Goal: Navigation & Orientation: Find specific page/section

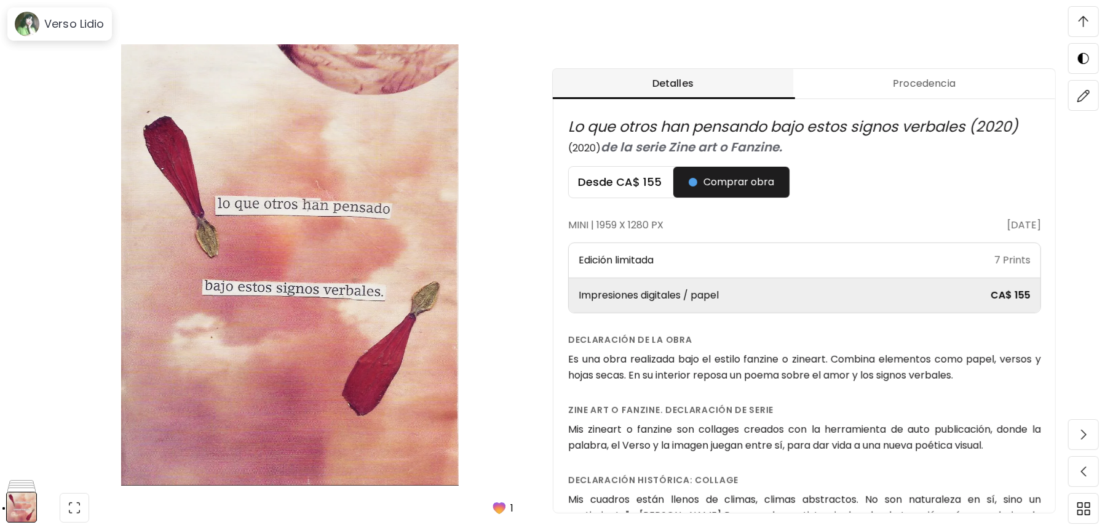
scroll to position [522, 0]
click at [759, 256] on div "Edición limitada 7 Prints" at bounding box center [805, 260] width 472 height 34
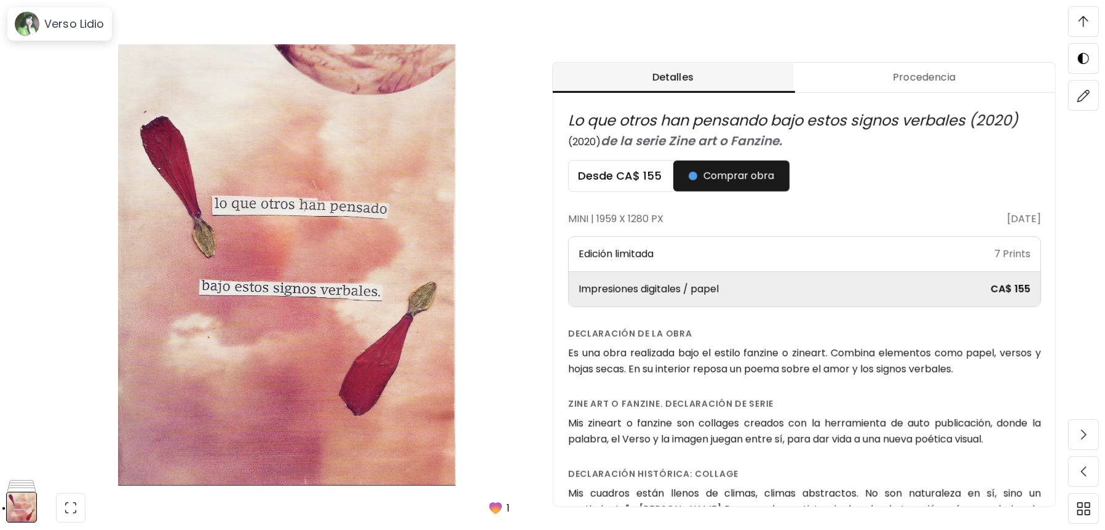
scroll to position [537, 0]
click at [1084, 426] on span at bounding box center [1084, 434] width 26 height 26
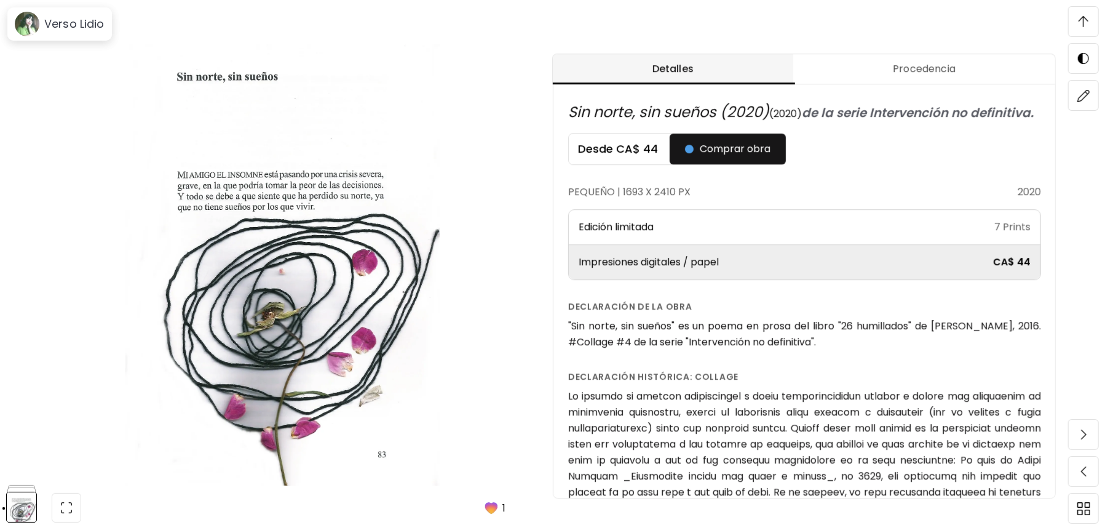
scroll to position [562, 0]
click at [1088, 429] on span at bounding box center [1084, 434] width 26 height 26
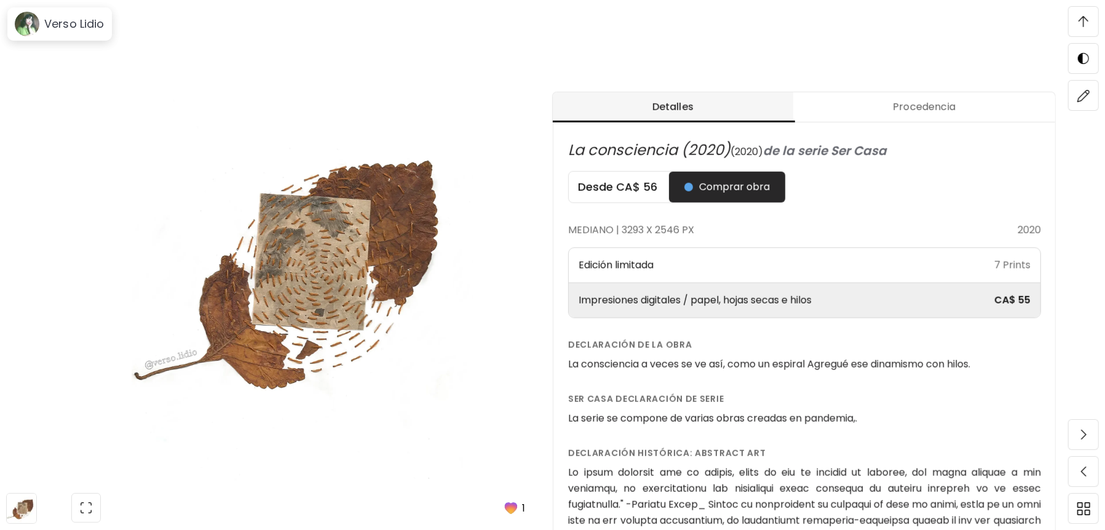
scroll to position [475, 0]
click at [1087, 429] on span at bounding box center [1084, 434] width 26 height 26
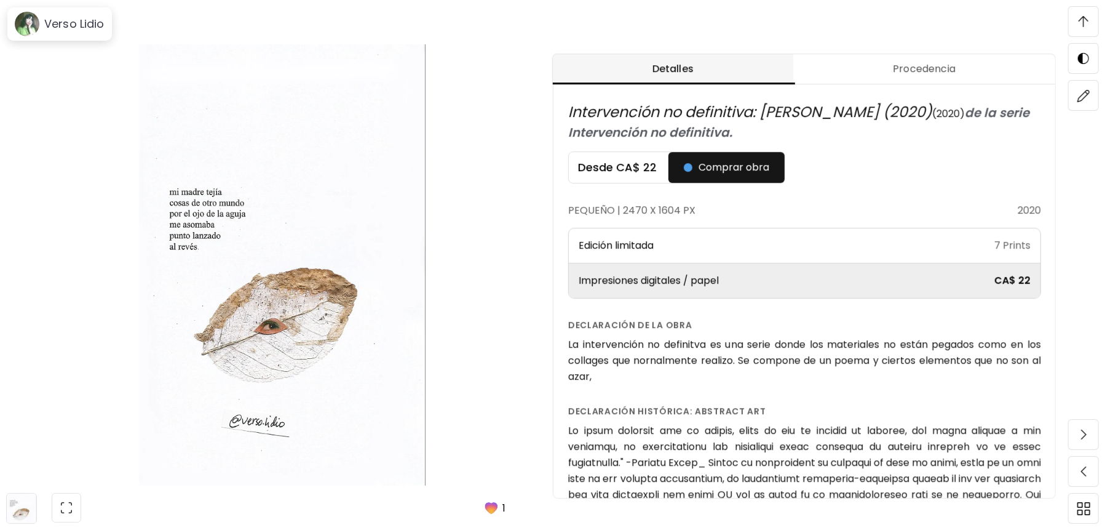
scroll to position [576, 0]
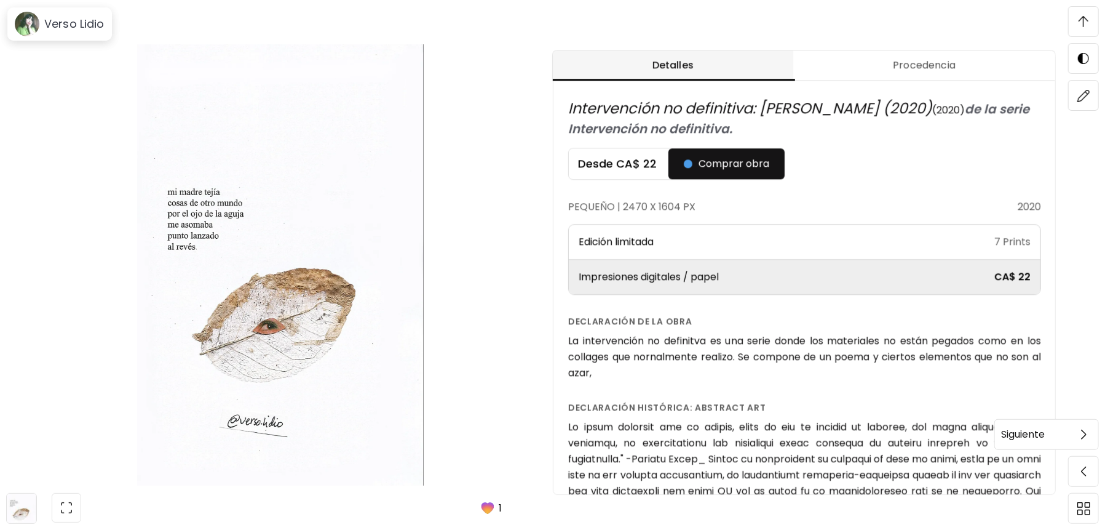
click at [1074, 438] on span at bounding box center [1084, 434] width 26 height 26
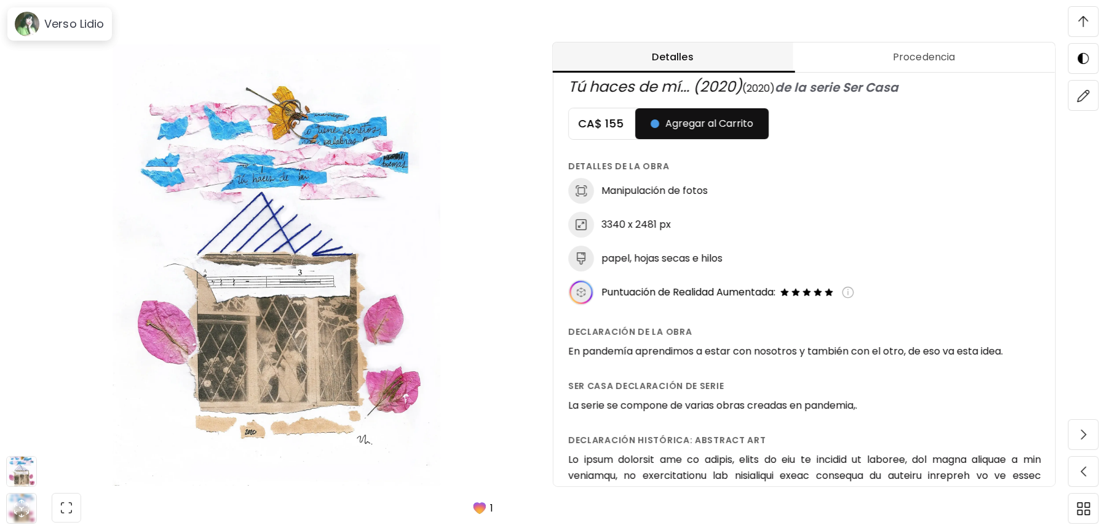
scroll to position [16, 0]
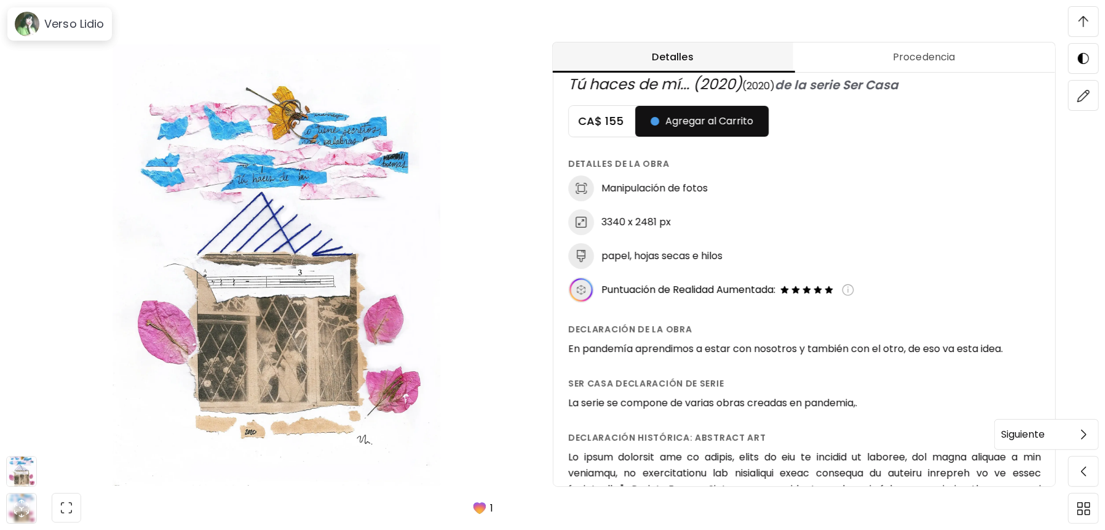
click at [1080, 434] on span at bounding box center [1084, 434] width 26 height 26
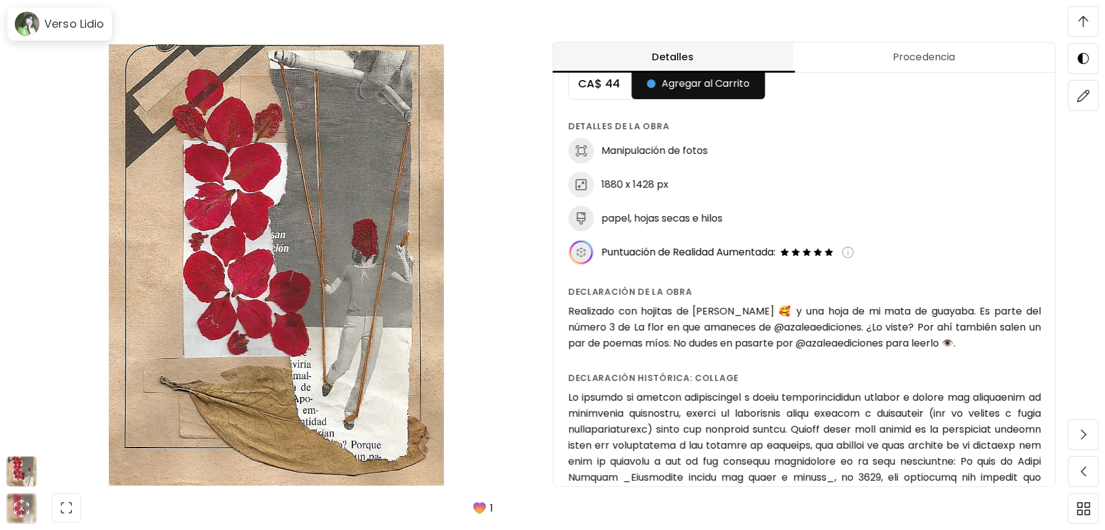
scroll to position [80, 0]
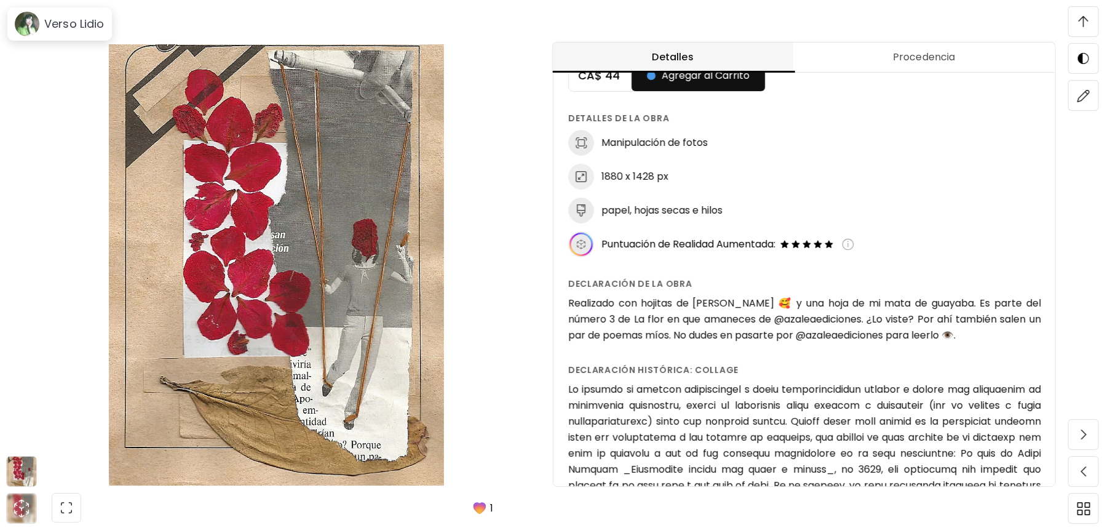
click at [1002, 325] on h6 "Realizado con hojitas de [PERSON_NAME] 🥰 y una hoja de mi mata de guayaba. Es p…" at bounding box center [804, 319] width 473 height 48
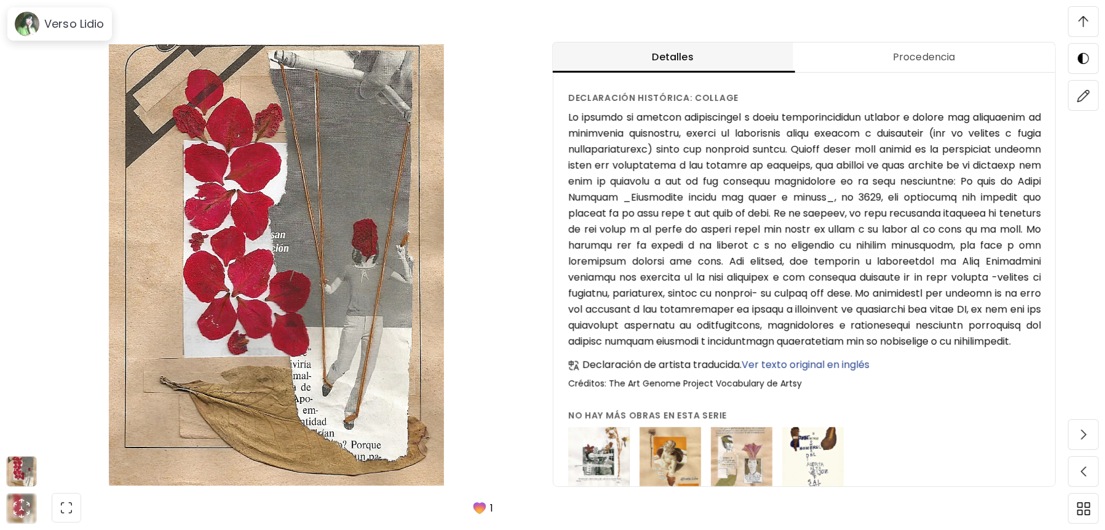
scroll to position [394, 0]
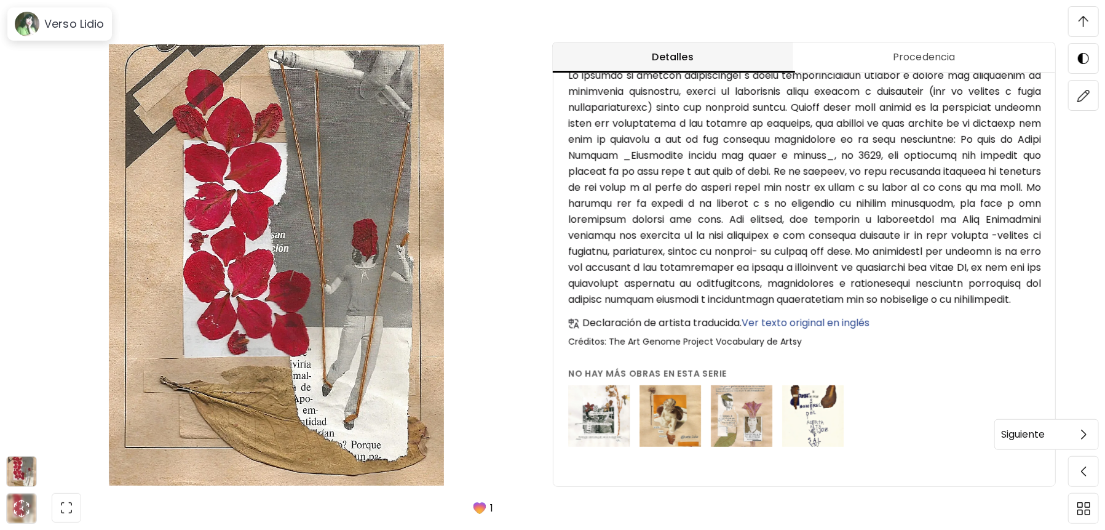
click at [1086, 431] on span at bounding box center [1084, 434] width 26 height 26
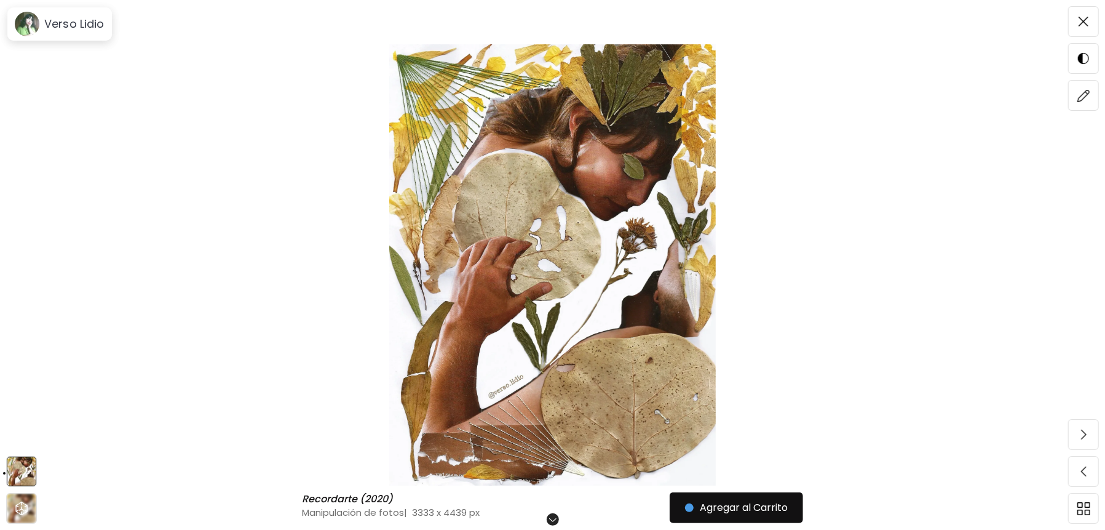
click at [1086, 431] on span at bounding box center [1084, 434] width 26 height 26
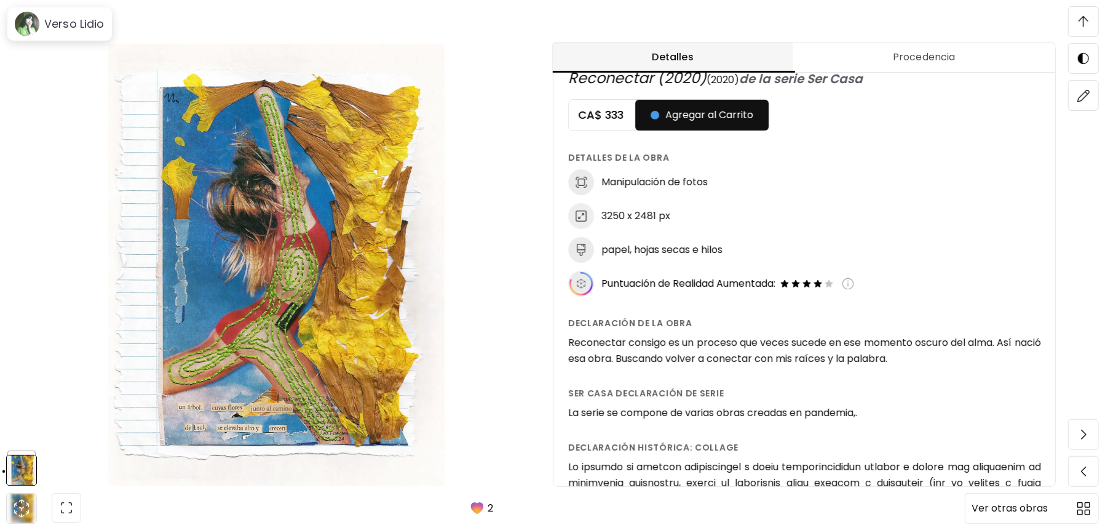
click at [1079, 513] on img at bounding box center [1083, 508] width 13 height 13
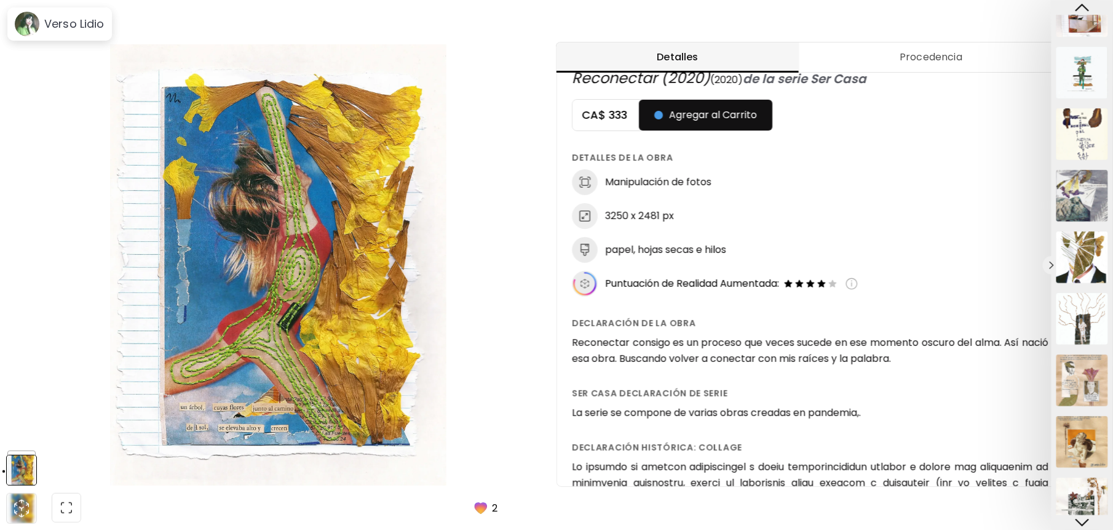
click at [1081, 133] on img at bounding box center [1083, 134] width 52 height 52
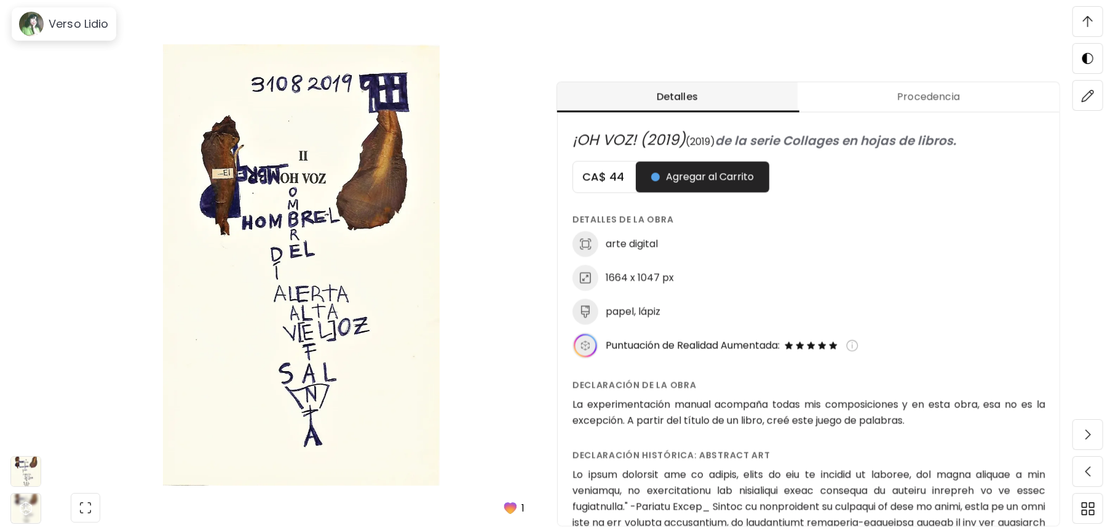
scroll to position [493, 0]
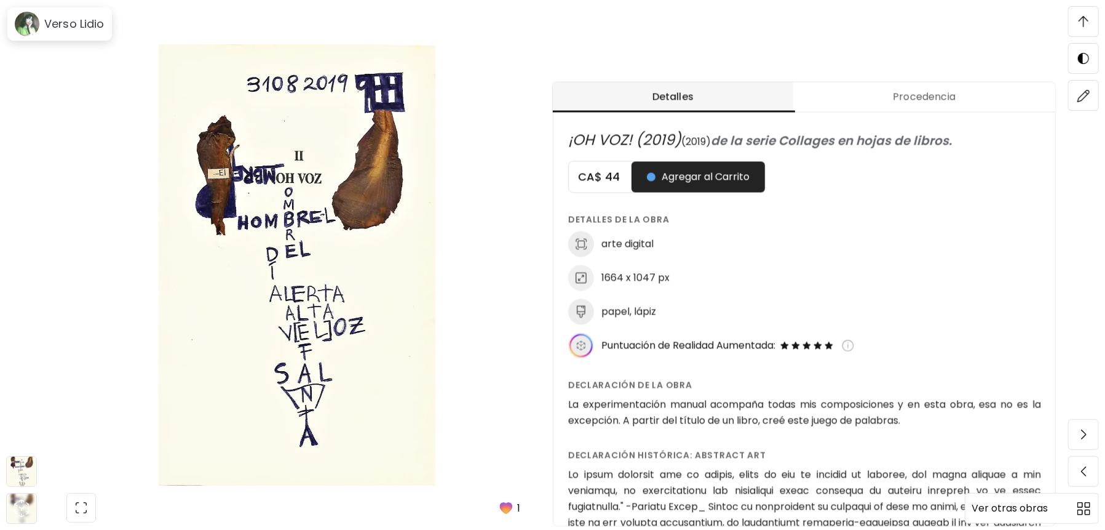
click at [1076, 506] on span at bounding box center [1084, 508] width 26 height 26
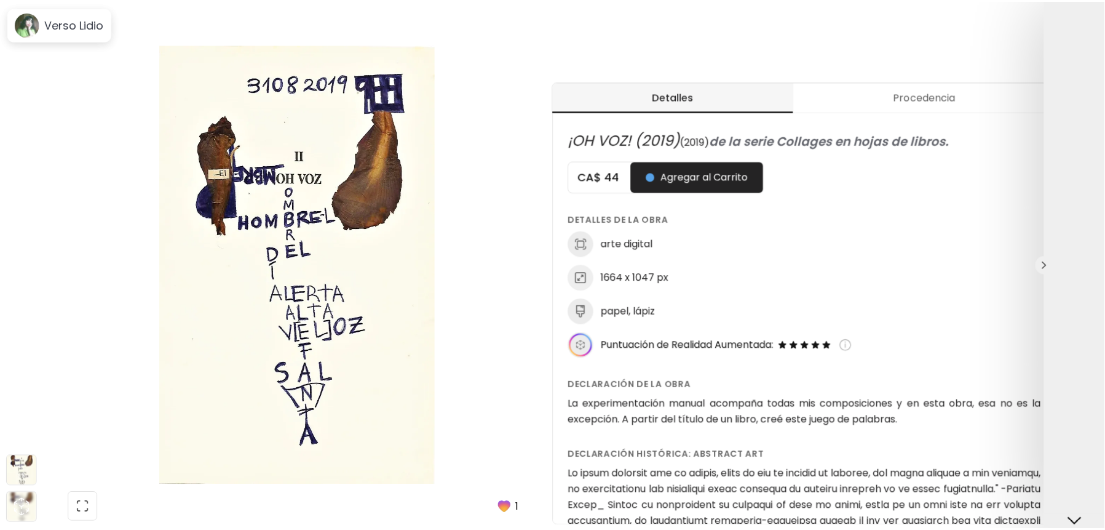
scroll to position [0, 0]
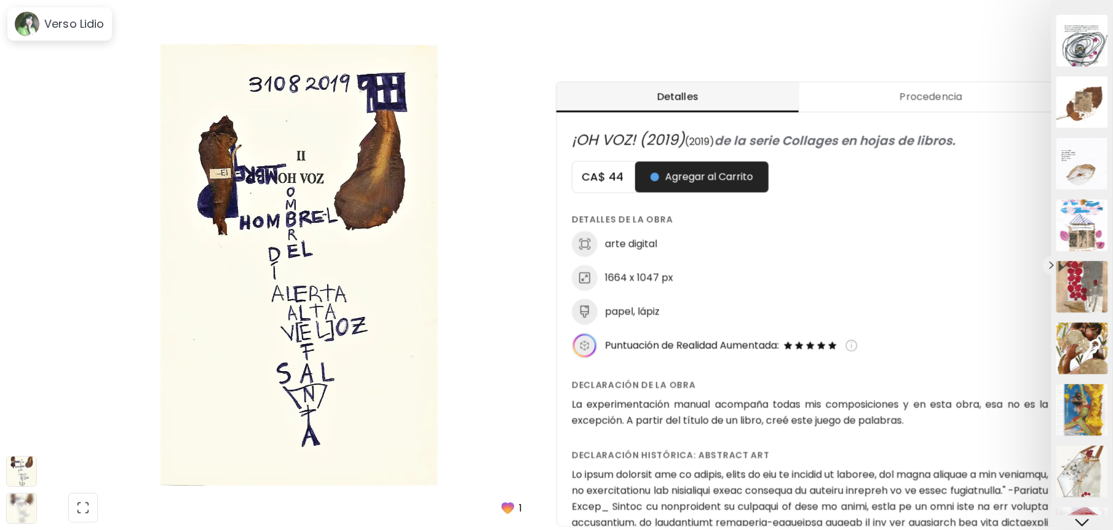
click at [57, 31] on div at bounding box center [556, 265] width 1113 height 530
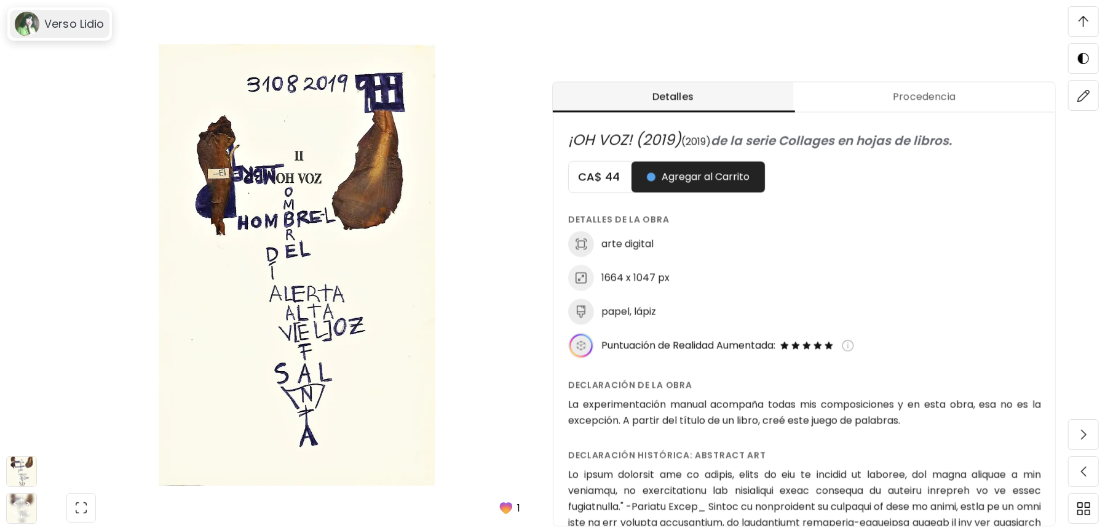
click at [70, 12] on div "Verso Lidio" at bounding box center [60, 24] width 100 height 28
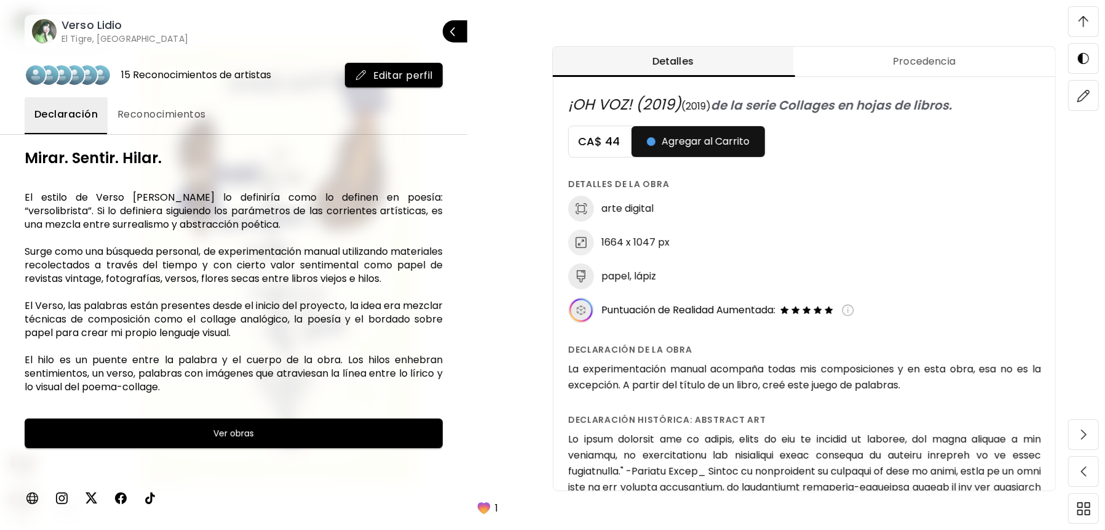
scroll to position [601, 0]
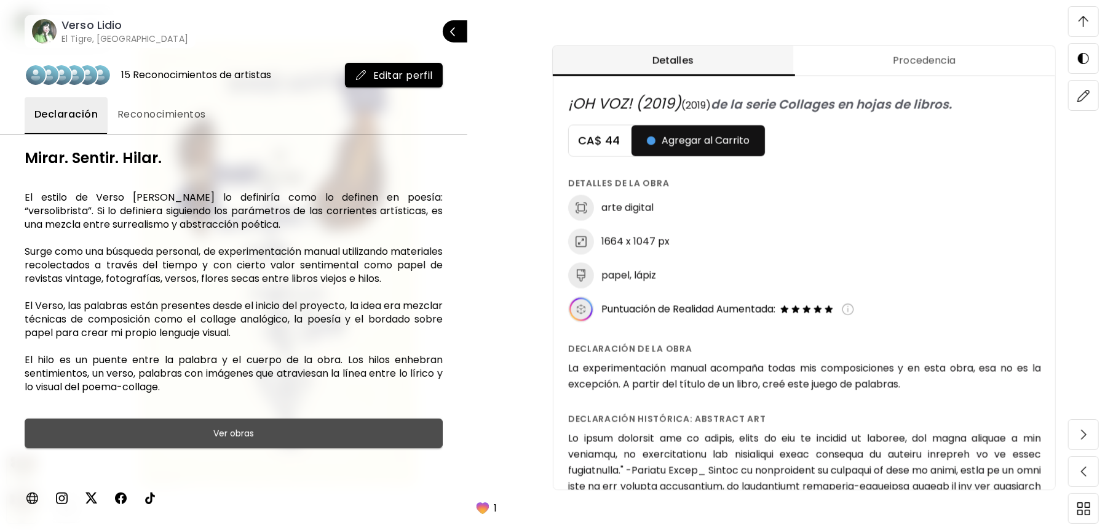
click at [242, 430] on h6 "Ver obras" at bounding box center [233, 433] width 41 height 15
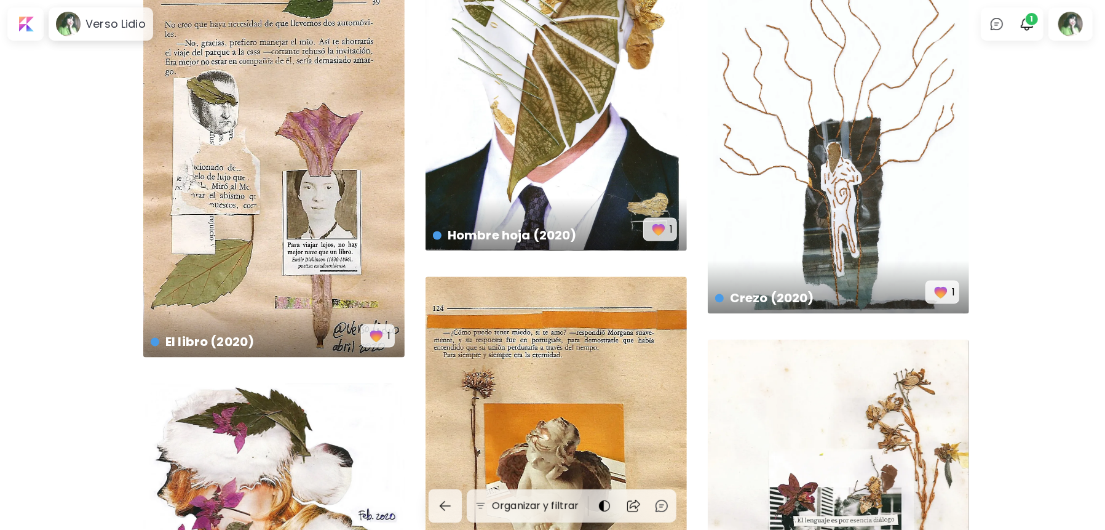
scroll to position [2259, 0]
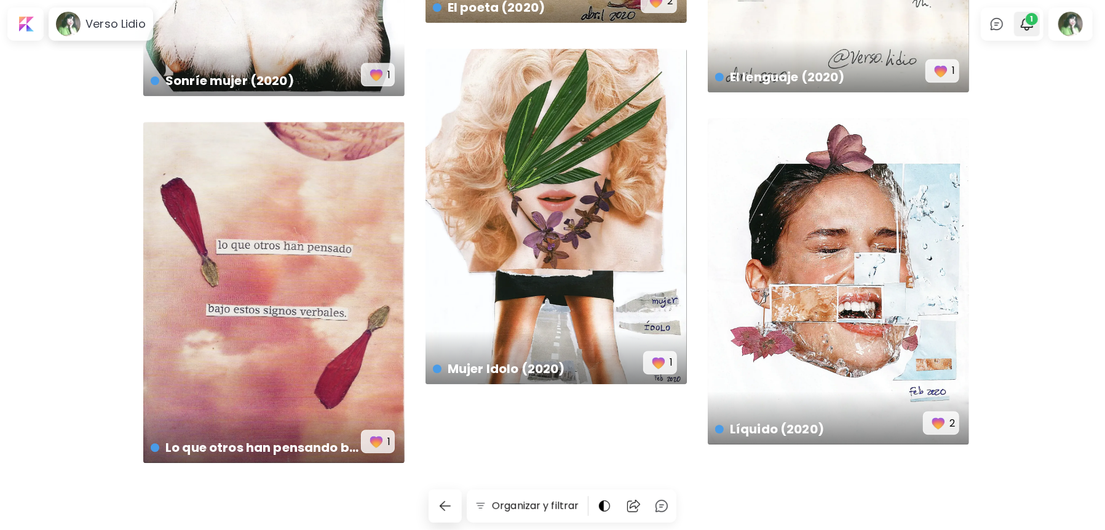
click at [1034, 27] on img "button" at bounding box center [1027, 24] width 15 height 15
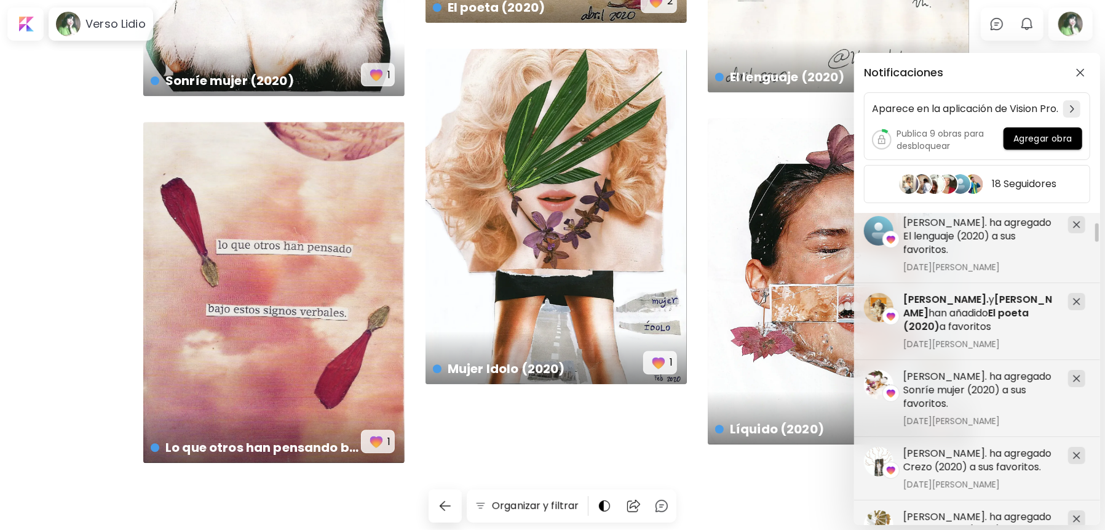
scroll to position [180, 0]
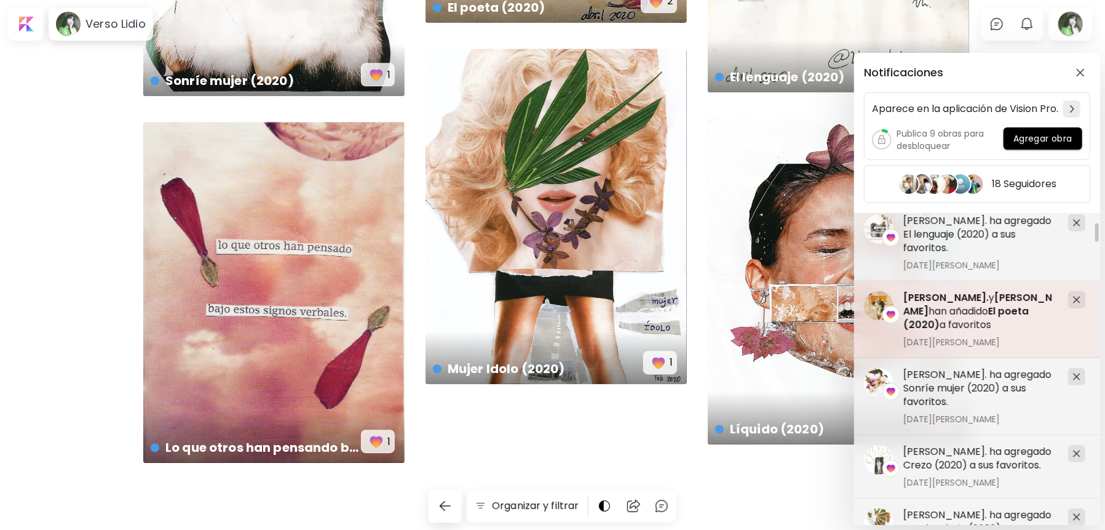
click at [964, 301] on span "[PERSON_NAME]." at bounding box center [945, 297] width 85 height 14
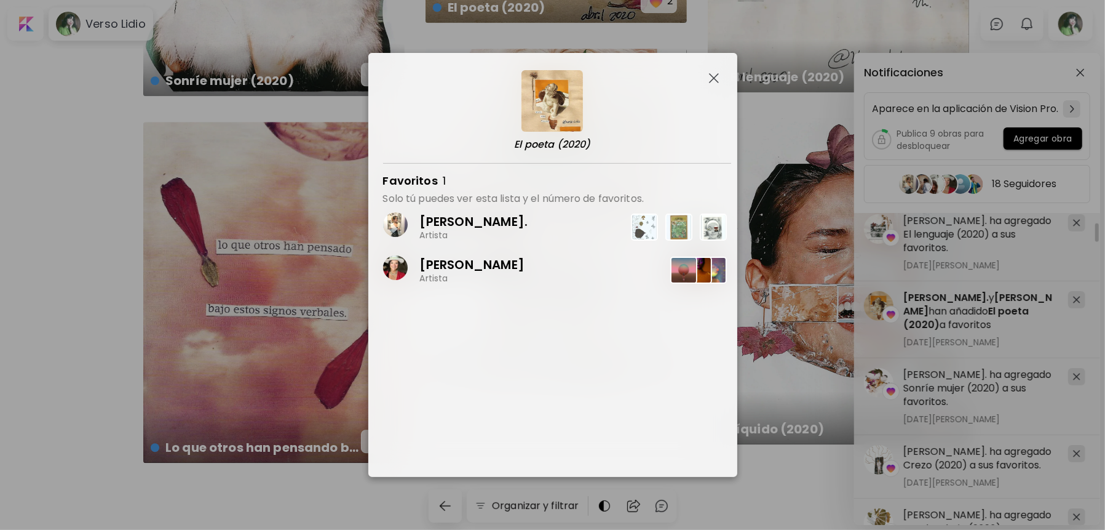
click at [490, 234] on div "[PERSON_NAME]. Artista" at bounding box center [474, 226] width 108 height 27
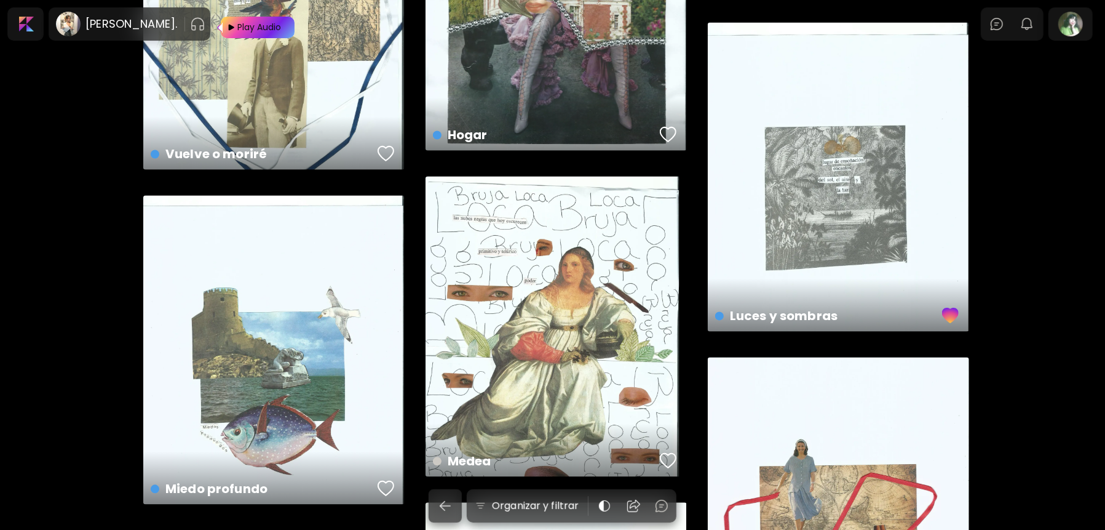
scroll to position [2232, 0]
